Goal: Transaction & Acquisition: Obtain resource

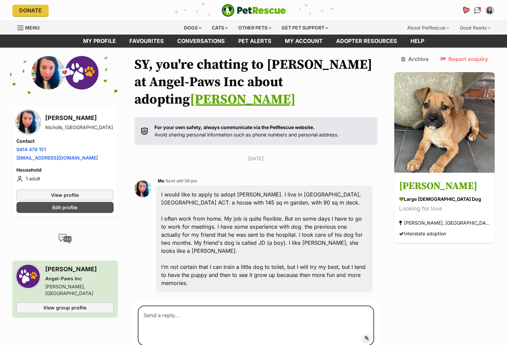
click at [461, 9] on link "Favourites" at bounding box center [465, 10] width 14 height 14
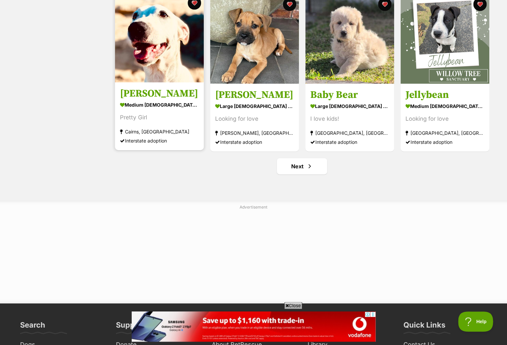
scroll to position [793, 0]
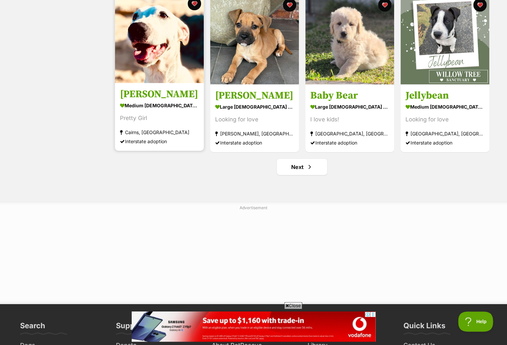
click at [188, 73] on img at bounding box center [159, 38] width 89 height 89
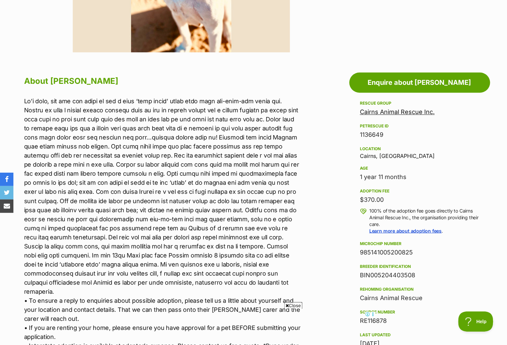
scroll to position [318, 0]
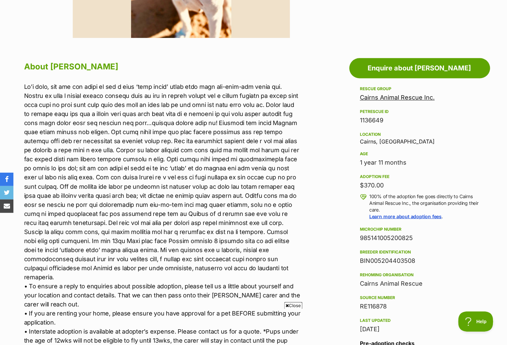
click at [384, 100] on link "Cairns Animal Rescue Inc." at bounding box center [397, 97] width 75 height 7
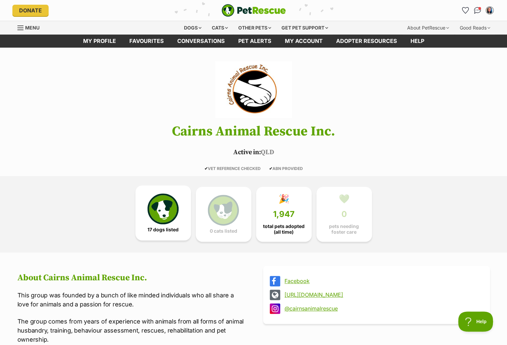
click at [166, 209] on img at bounding box center [162, 208] width 31 height 31
